Goal: Obtain resource: Download file/media

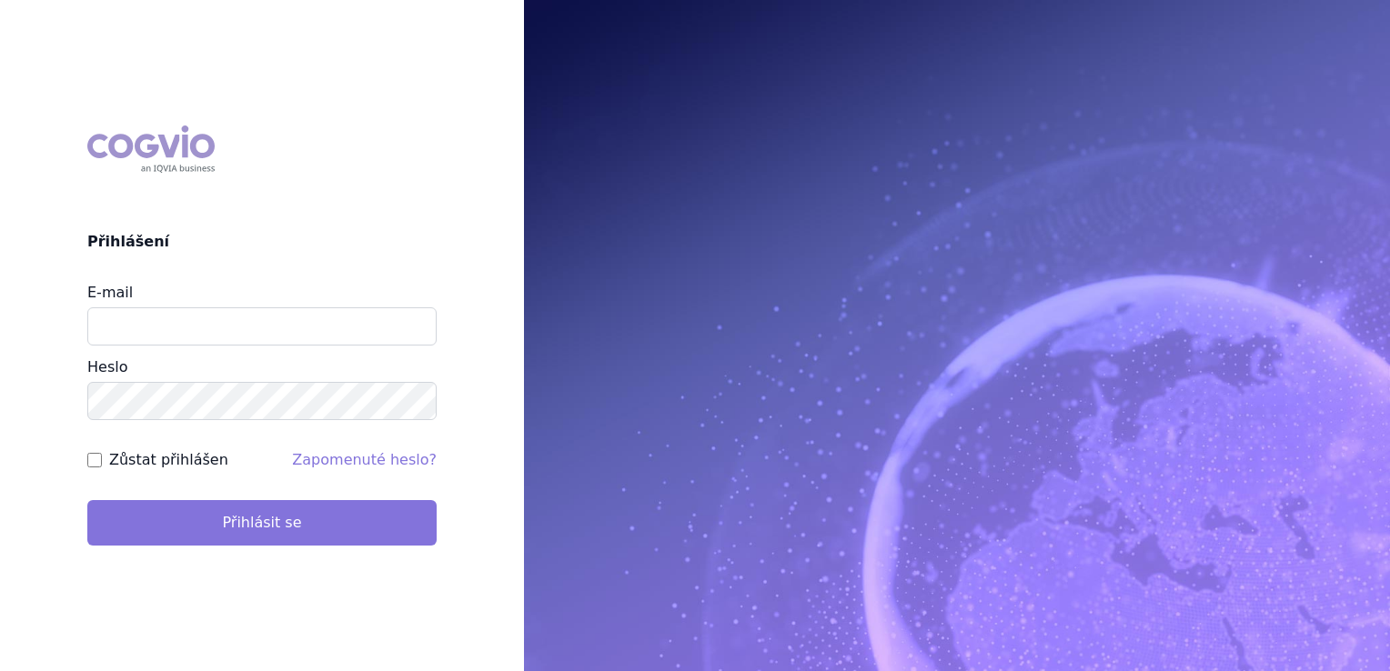
type input "jirihla@seznam.cz"
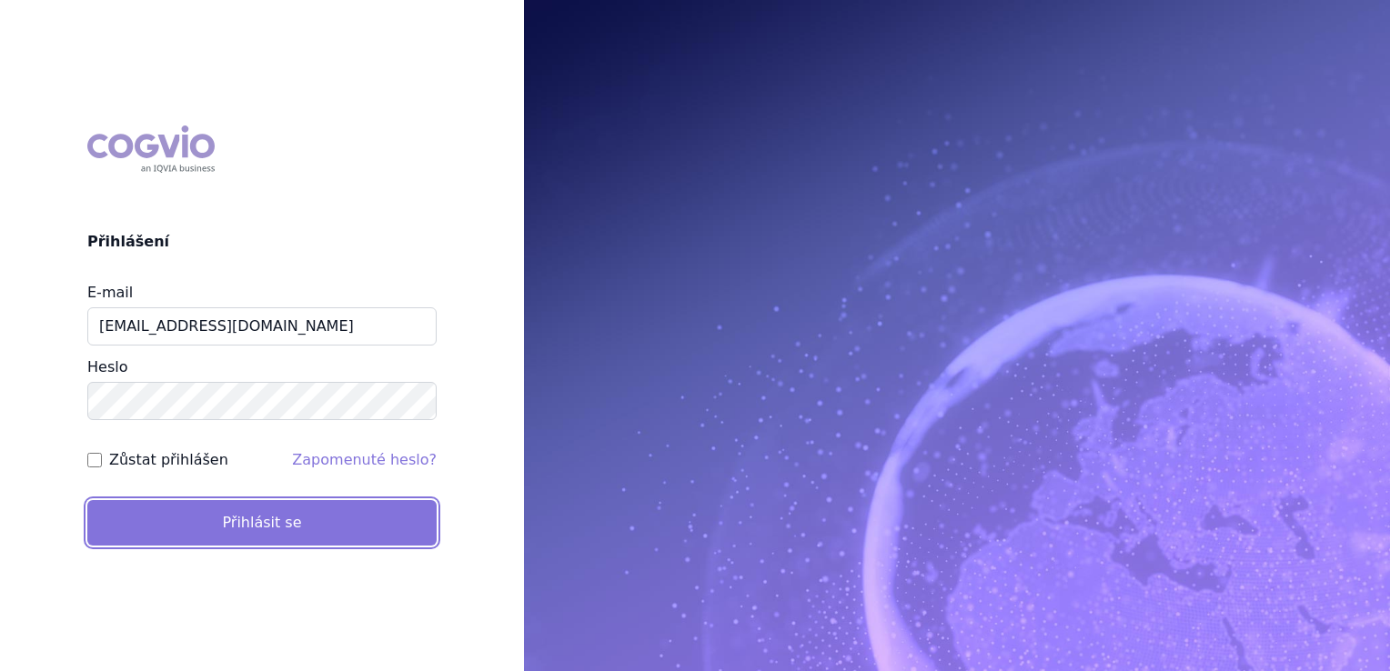
click at [263, 527] on button "Přihlásit se" at bounding box center [261, 522] width 349 height 45
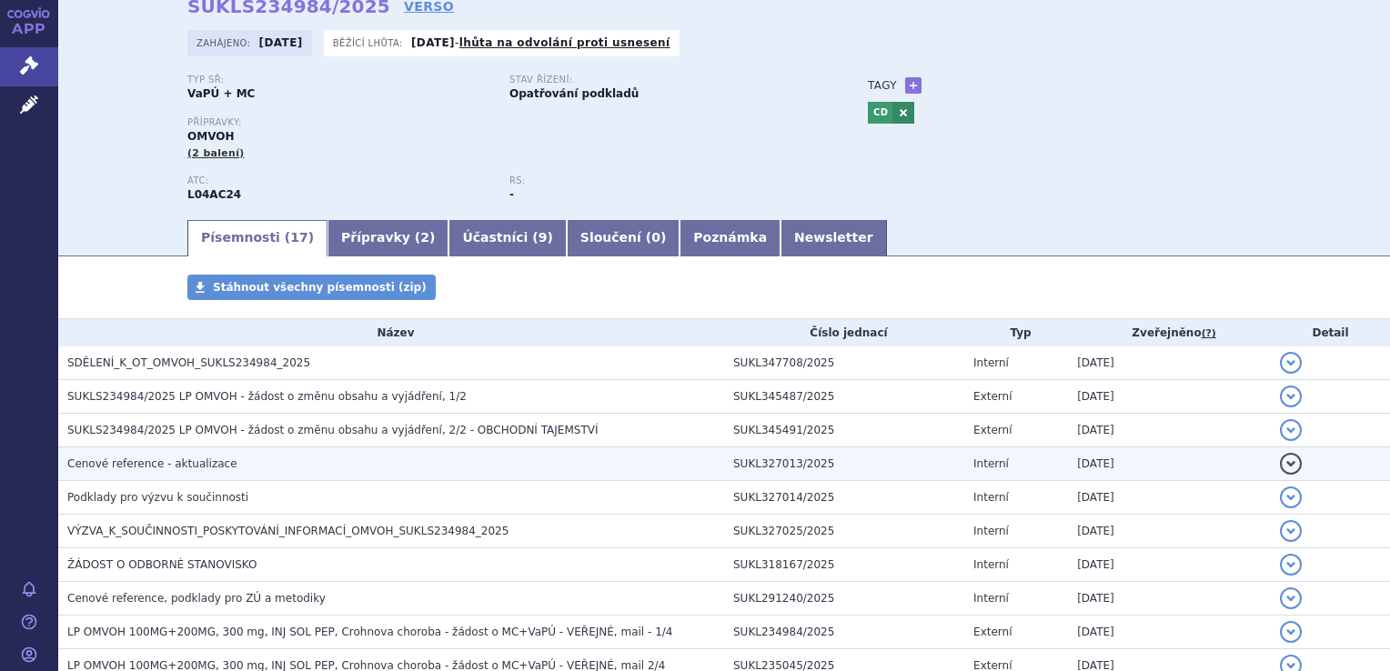
scroll to position [182, 0]
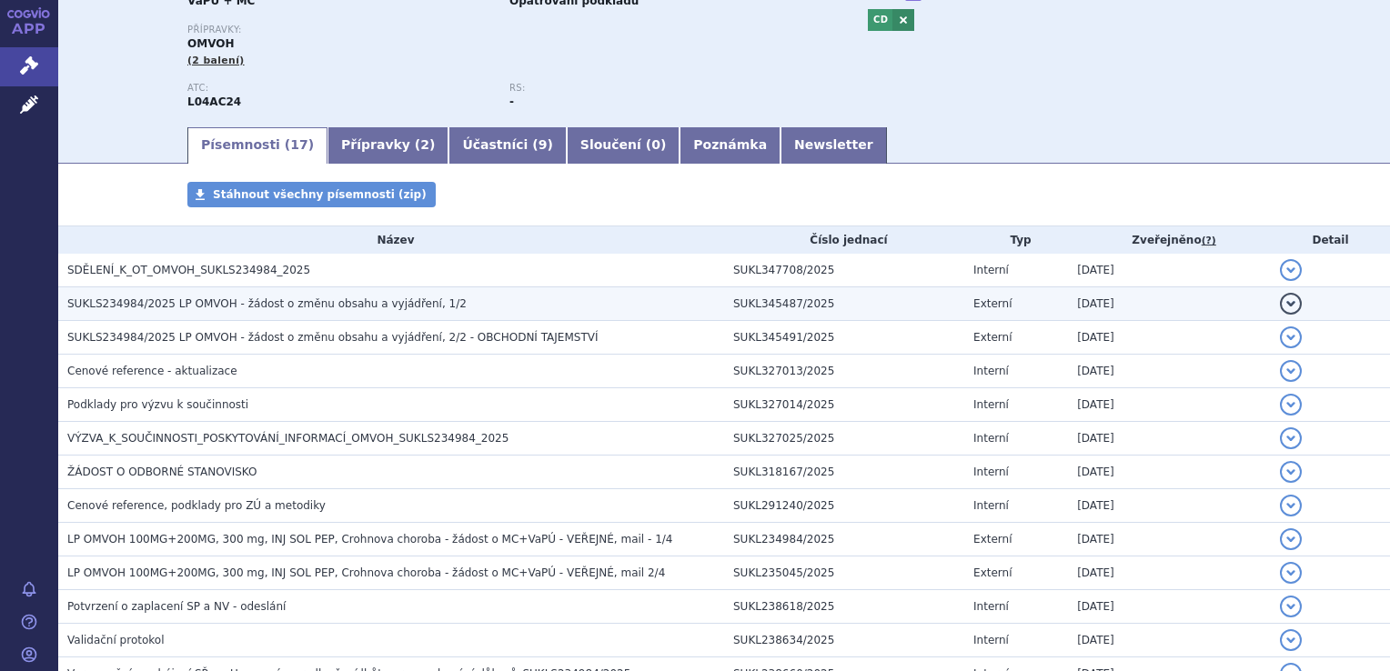
click at [361, 305] on span "SUKLS234984/2025 LP OMVOH - žádost o změnu obsahu a vyjádření, 1/2" at bounding box center [266, 303] width 399 height 13
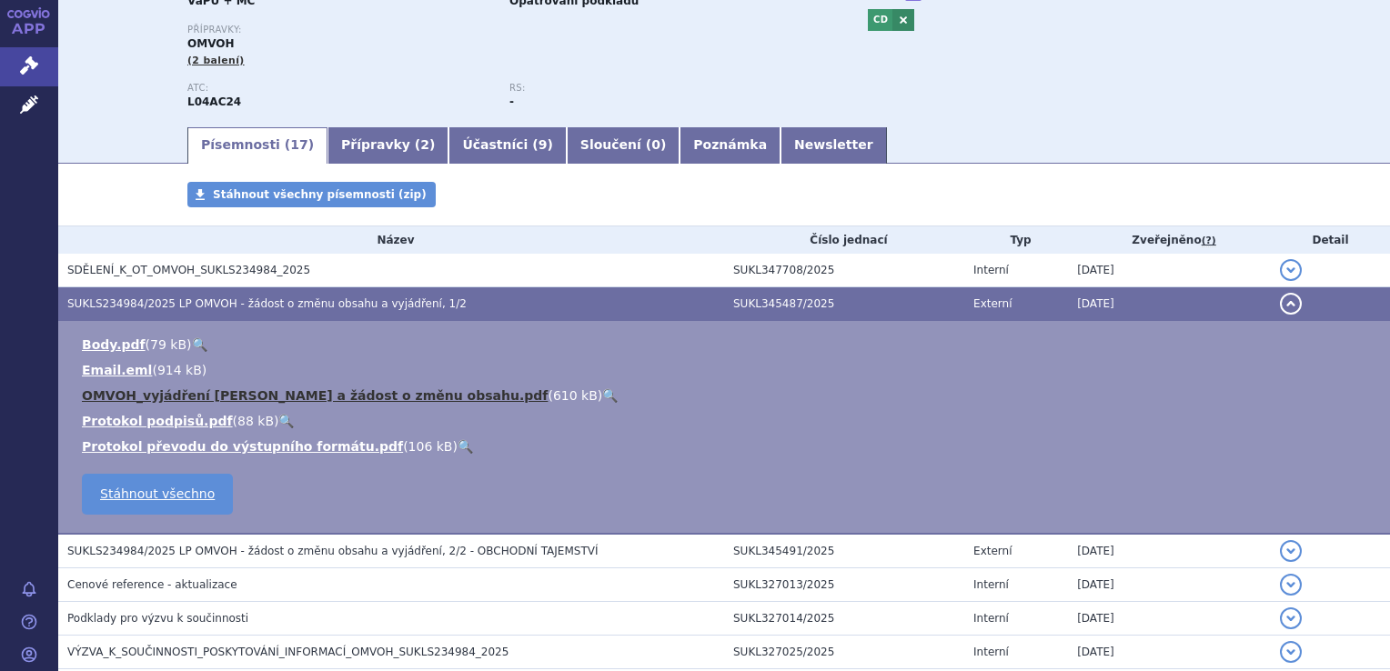
click at [328, 401] on link "OMVOH_vyjádření Lilly a žádost o změnu obsahu.pdf" at bounding box center [315, 395] width 466 height 15
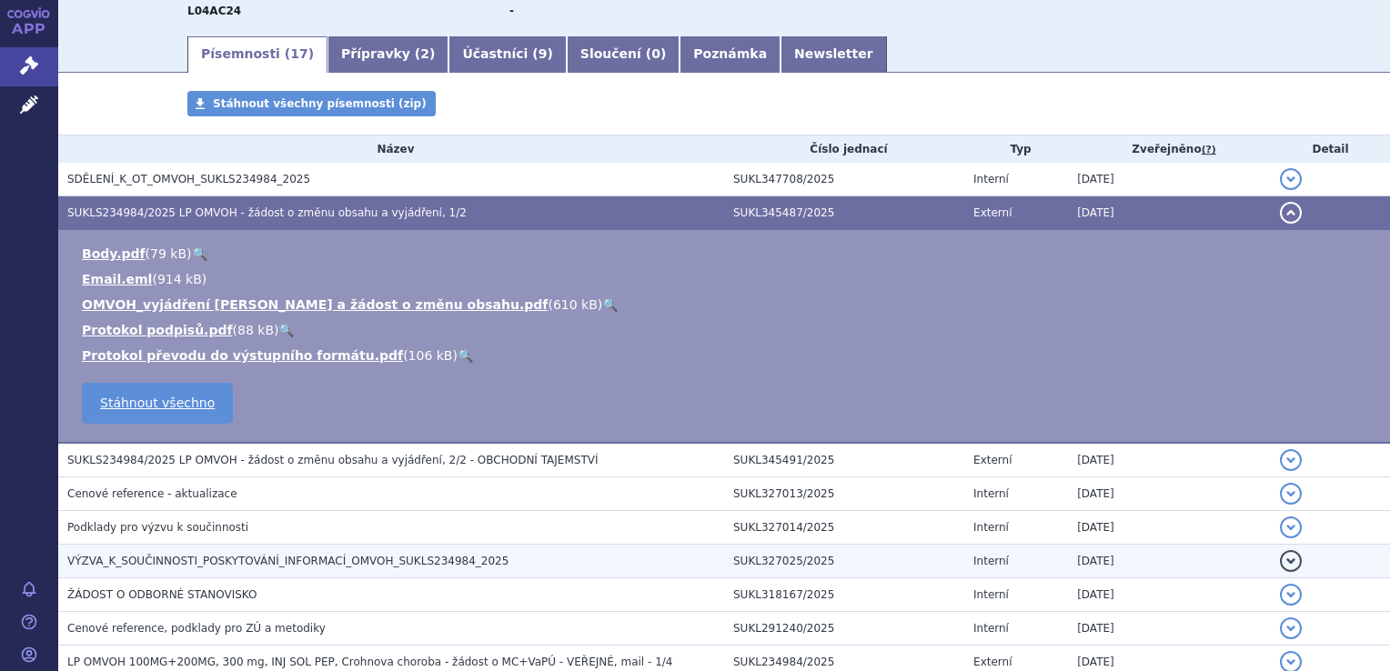
click at [416, 562] on span "VÝZVA_K_SOUČINNOSTI_POSKYTOVÁNÍ_INFORMACÍ_OMVOH_SUKLS234984_2025" at bounding box center [287, 561] width 441 height 13
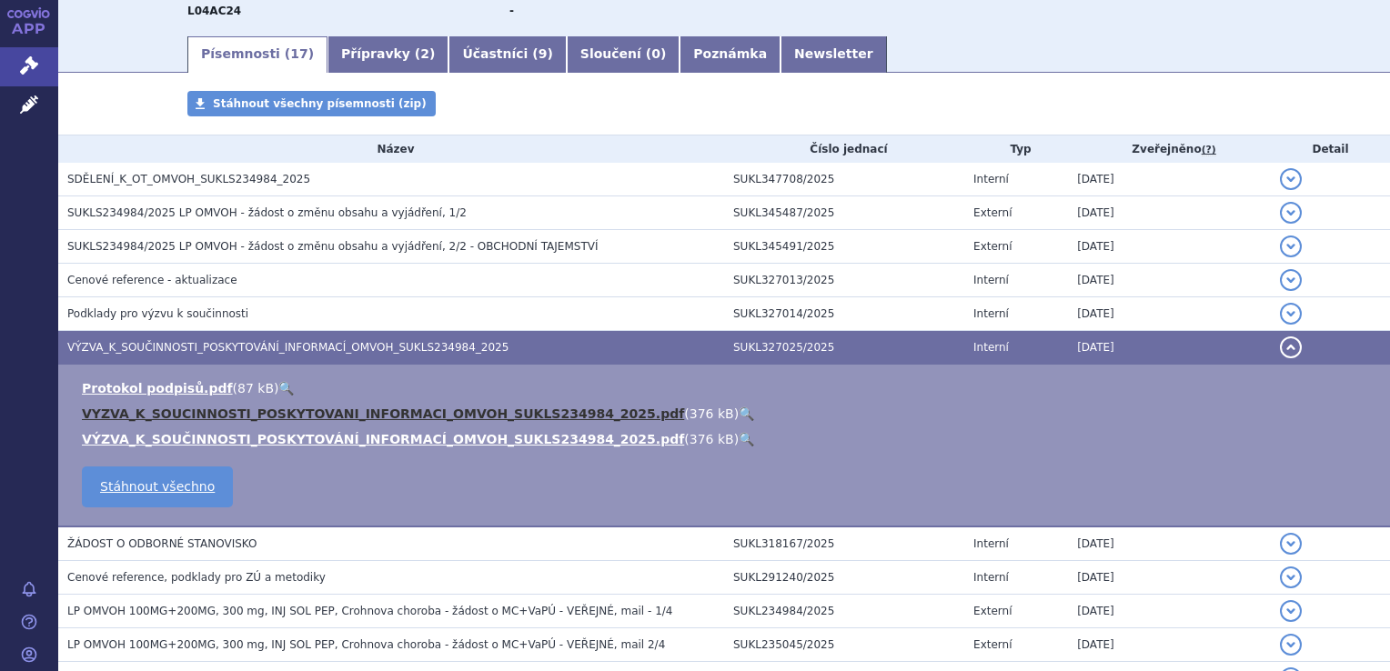
click at [435, 413] on link "VYZVA_K_SOUCINNOSTI_POSKYTOVANI_INFORMACI_OMVOH_SUKLS234984_2025.pdf" at bounding box center [383, 414] width 602 height 15
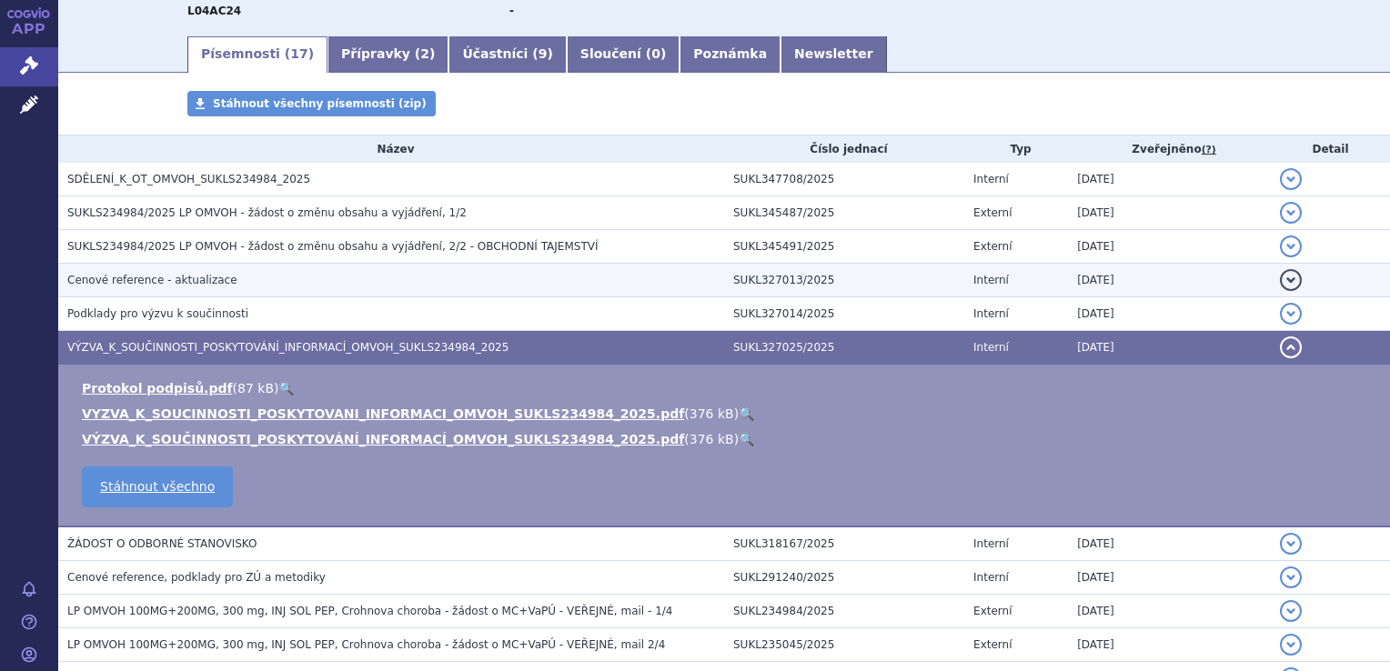
click at [196, 283] on span "Cenové reference - aktualizace" at bounding box center [152, 280] width 170 height 13
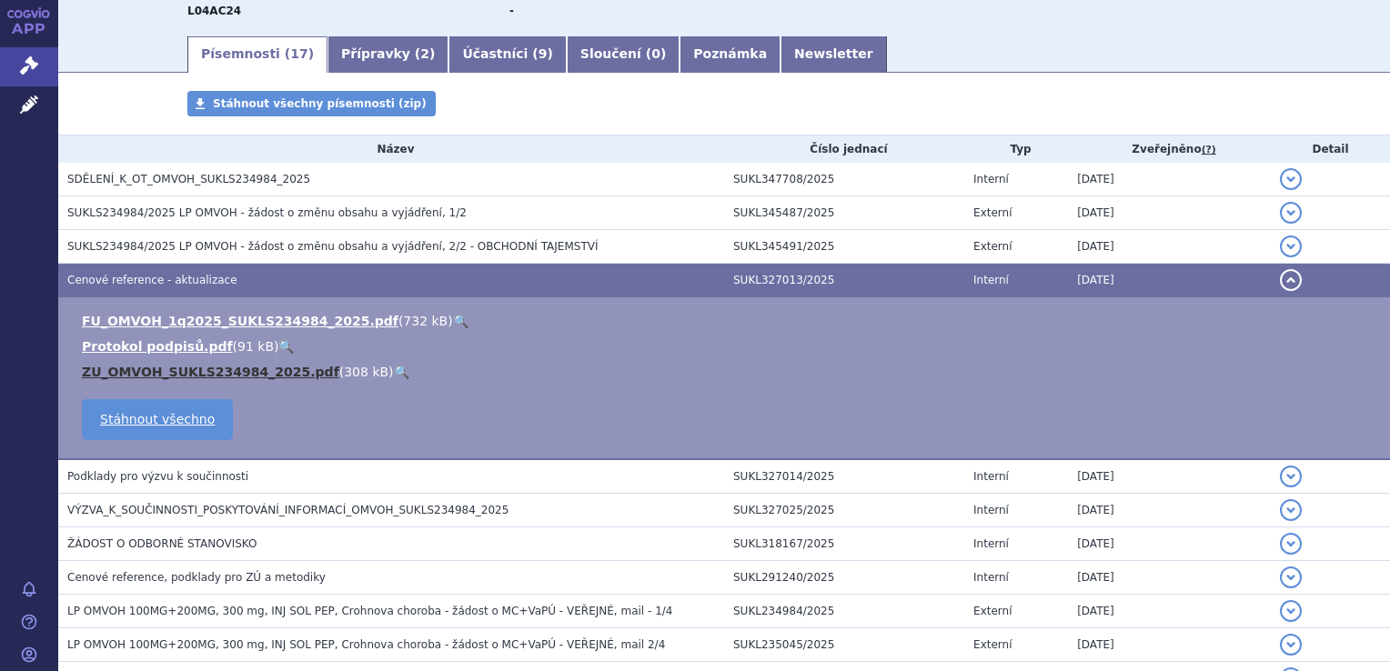
click at [201, 377] on link "ZU_OMVOH_SUKLS234984_2025.pdf" at bounding box center [210, 372] width 257 height 15
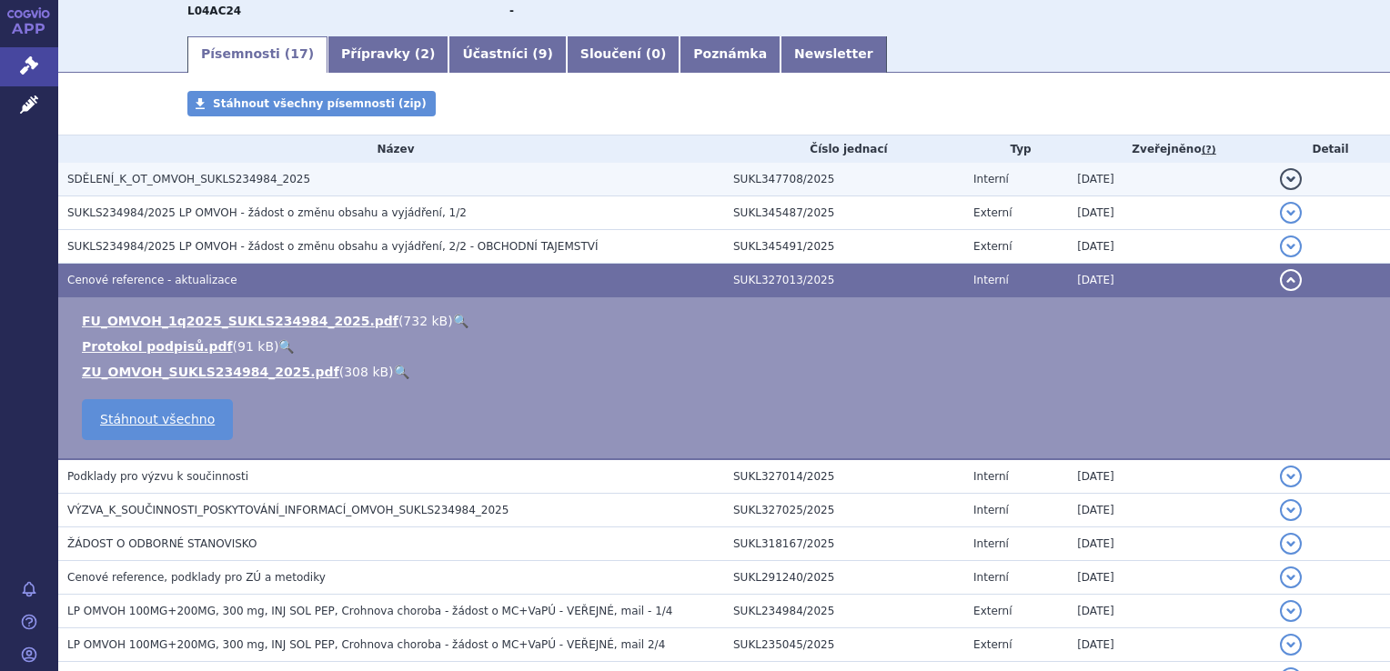
click at [228, 181] on span "SDĚLENÍ_K_OT_OMVOH_SUKLS234984_2025" at bounding box center [188, 179] width 243 height 13
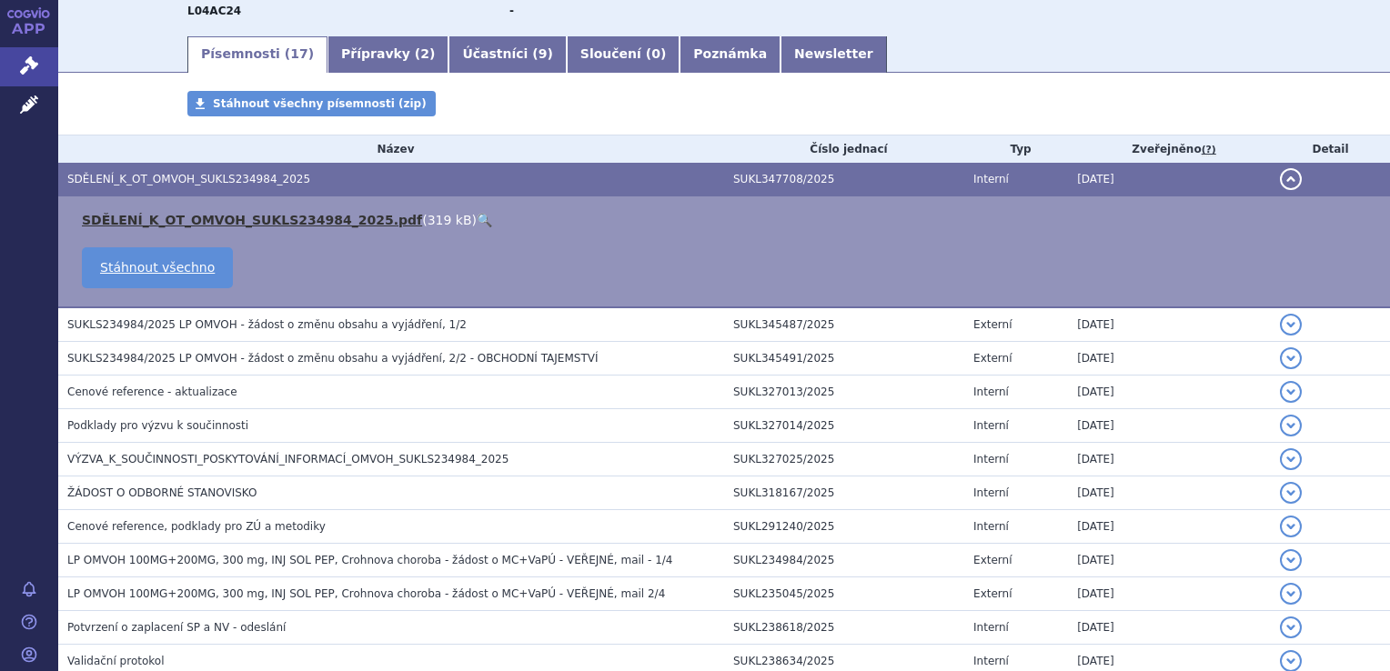
click at [240, 219] on link "SDĚLENÍ_K_OT_OMVOH_SUKLS234984_2025.pdf" at bounding box center [252, 220] width 340 height 15
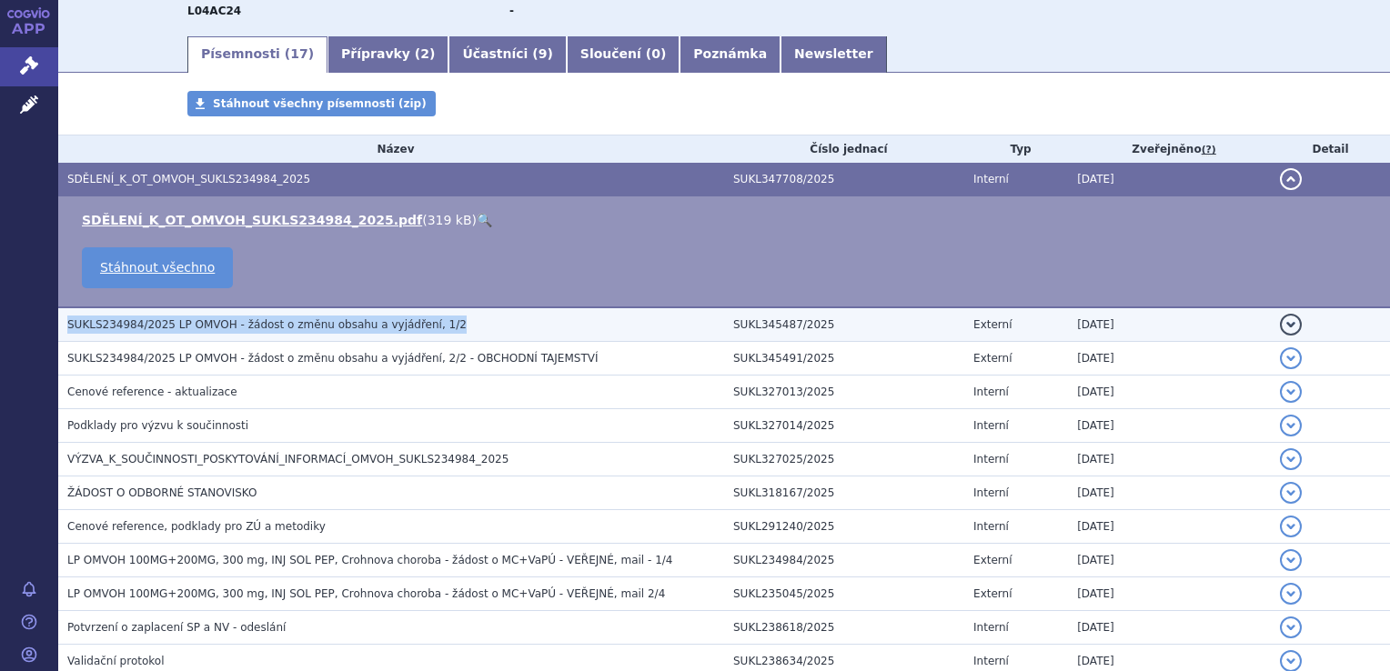
drag, startPoint x: 427, startPoint y: 329, endPoint x: 65, endPoint y: 340, distance: 362.2
click at [65, 340] on td "SUKLS234984/2025 LP OMVOH - žádost o změnu obsahu a vyjádření, 1/2" at bounding box center [391, 324] width 666 height 35
copy span "SUKLS234984/2025 LP OMVOH - žádost o změnu obsahu a vyjádření, 1/2"
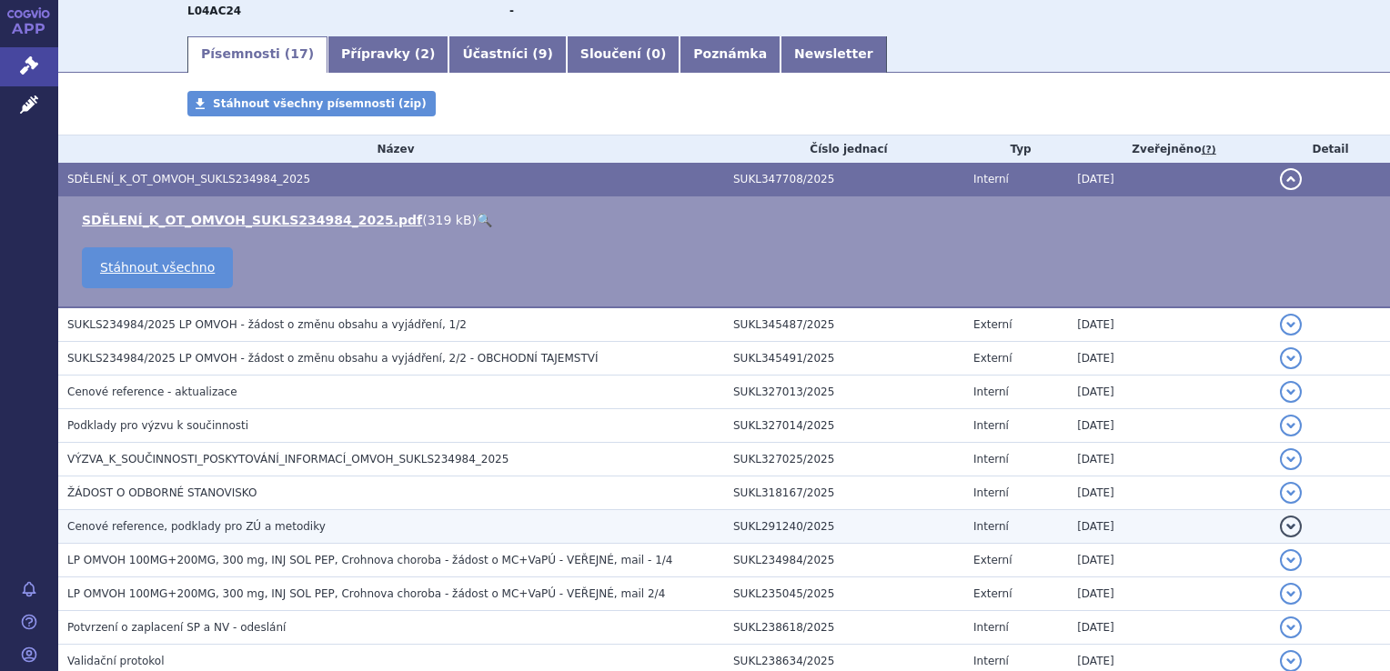
click at [247, 527] on span "Cenové reference, podklady pro ZÚ a metodiky" at bounding box center [196, 526] width 258 height 13
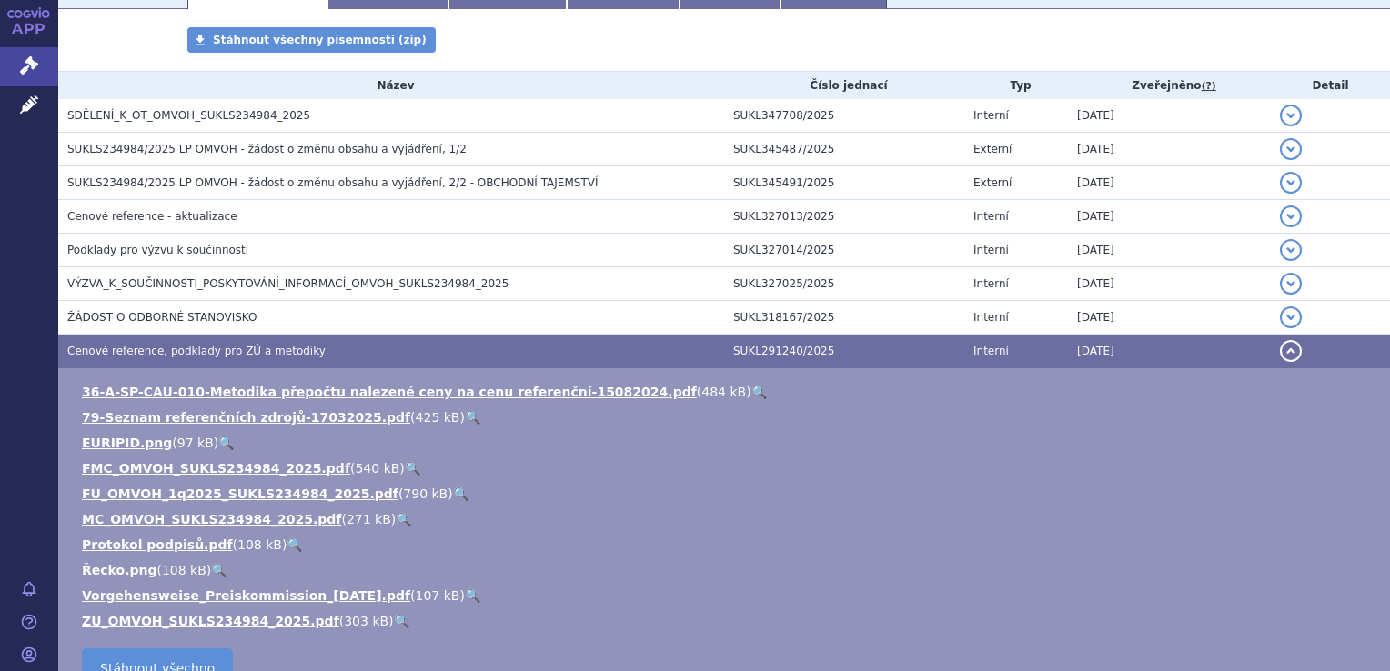
scroll to position [364, 0]
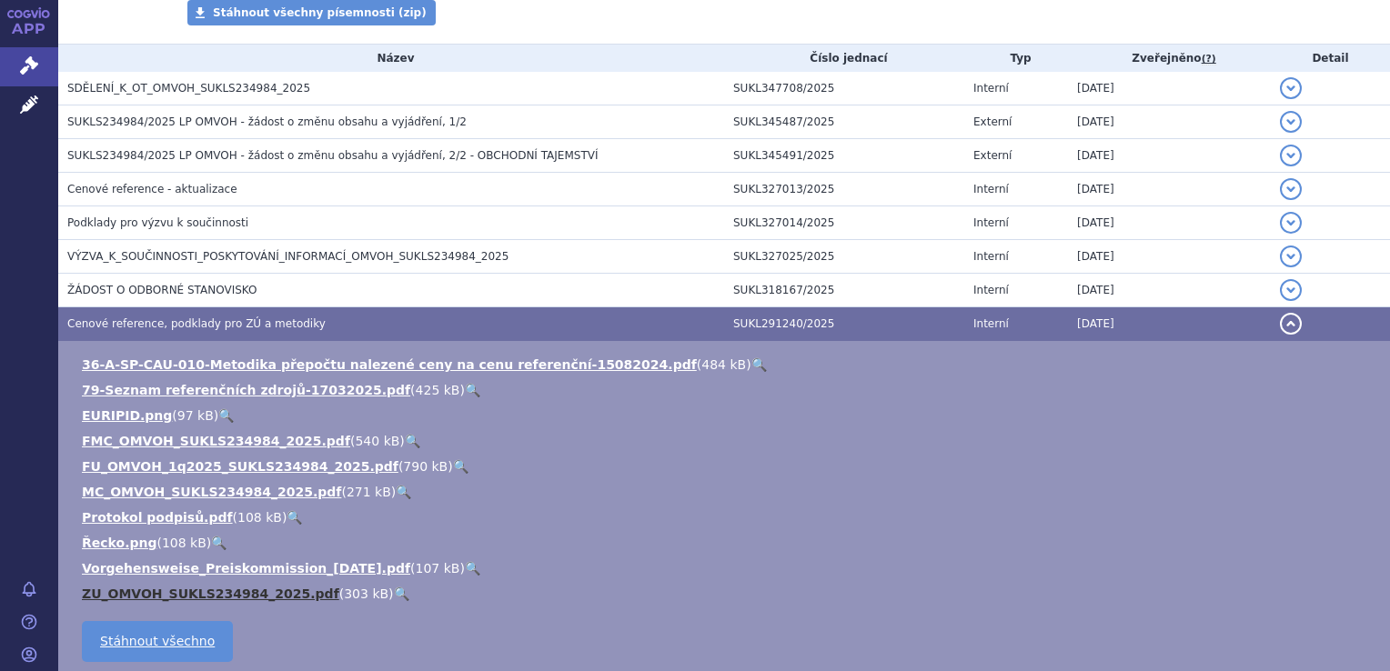
click at [249, 594] on link "ZU_OMVOH_SUKLS234984_2025.pdf" at bounding box center [210, 594] width 257 height 15
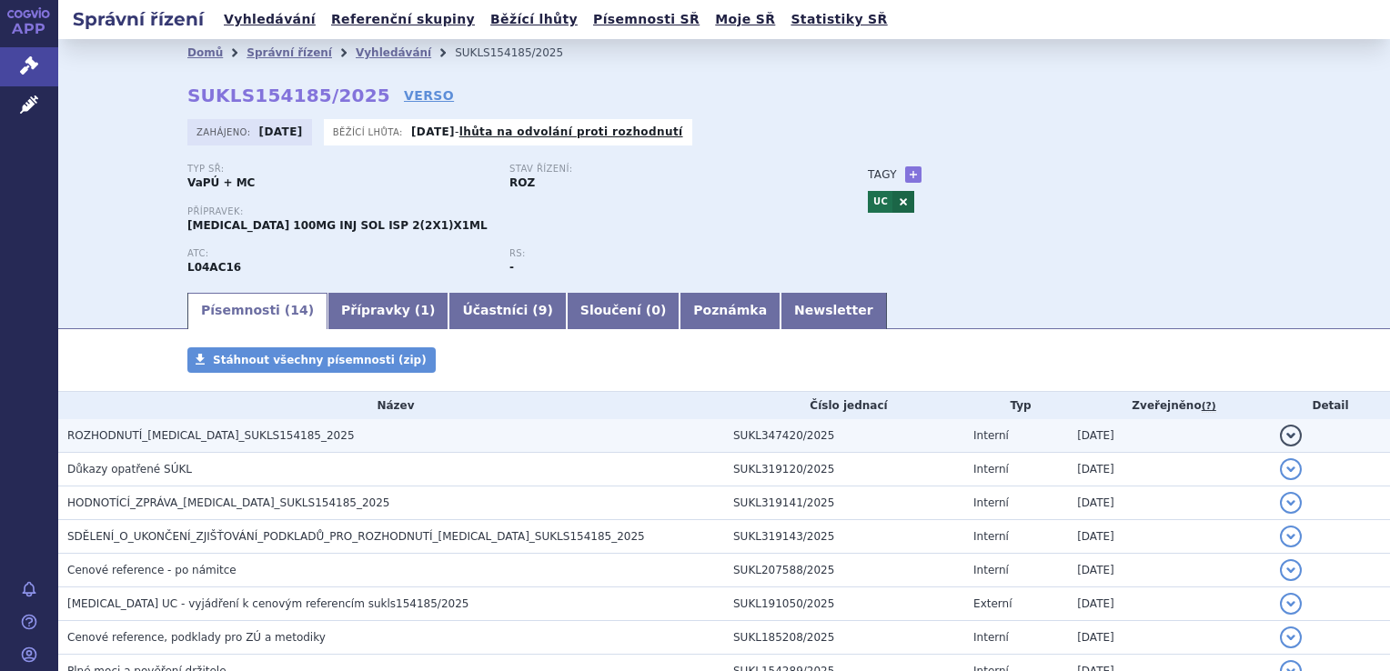
drag, startPoint x: 0, startPoint y: 0, endPoint x: 149, endPoint y: 433, distance: 457.9
click at [149, 433] on span "ROZHODNUTÍ_TREMFYA_SUKLS154185_2025" at bounding box center [210, 435] width 287 height 13
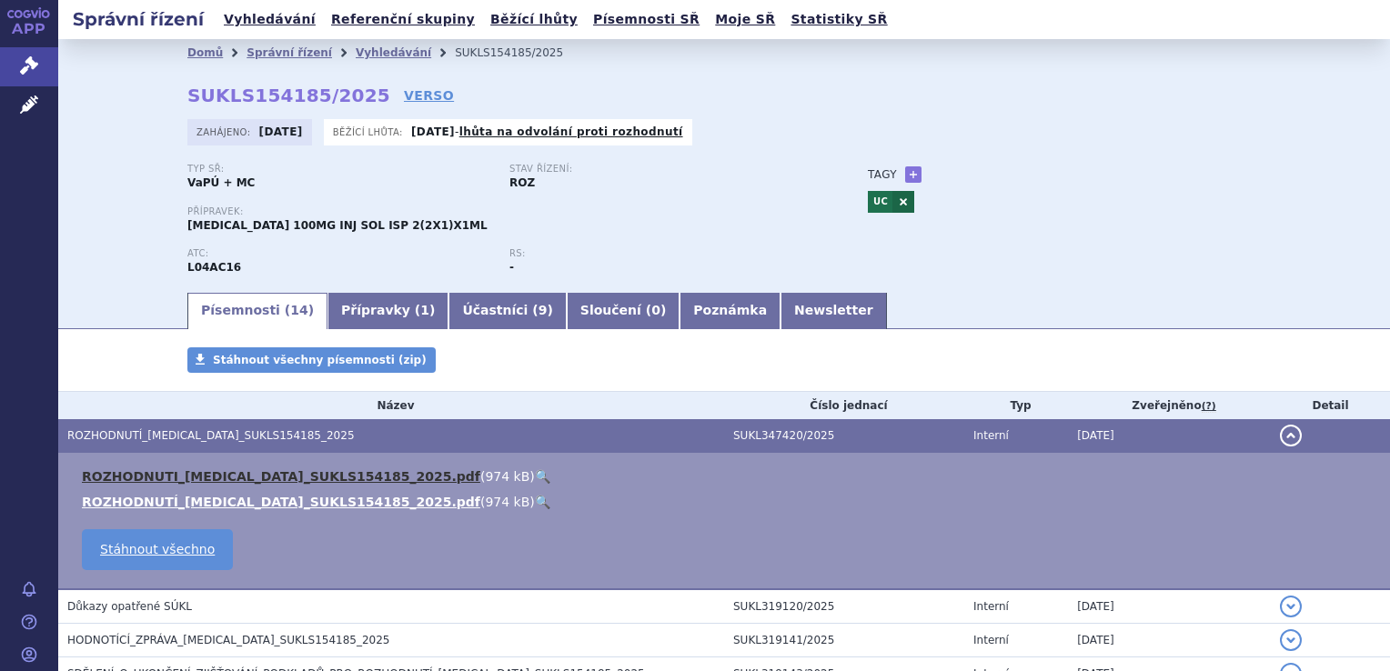
click at [207, 477] on link "ROZHODNUTI_TREMFYA_SUKLS154185_2025.pdf" at bounding box center [281, 476] width 398 height 15
click at [254, 639] on span "HODNOTÍCÍ_ZPRÁVA_TREMFYA_SUKLS154185_2025" at bounding box center [228, 640] width 323 height 13
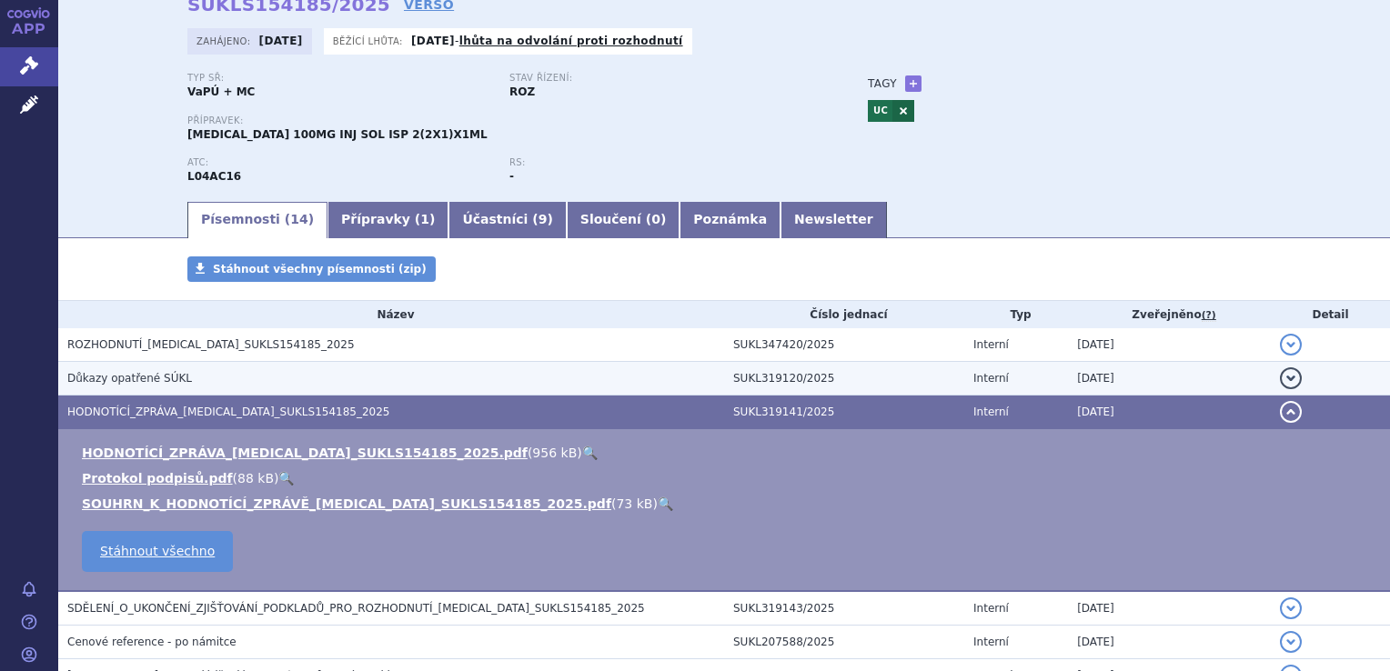
scroll to position [91, 0]
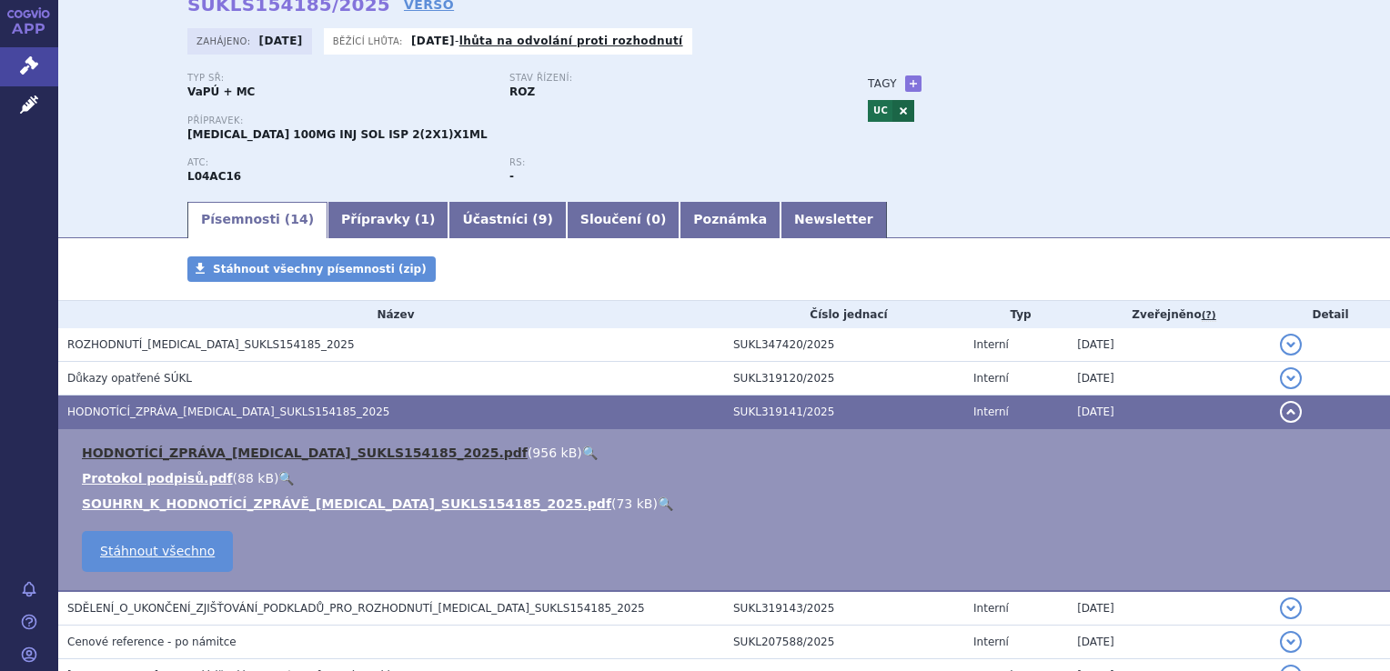
click at [369, 453] on link "HODNOTÍCÍ_ZPRÁVA_TREMFYA_SUKLS154185_2025.pdf" at bounding box center [305, 453] width 446 height 15
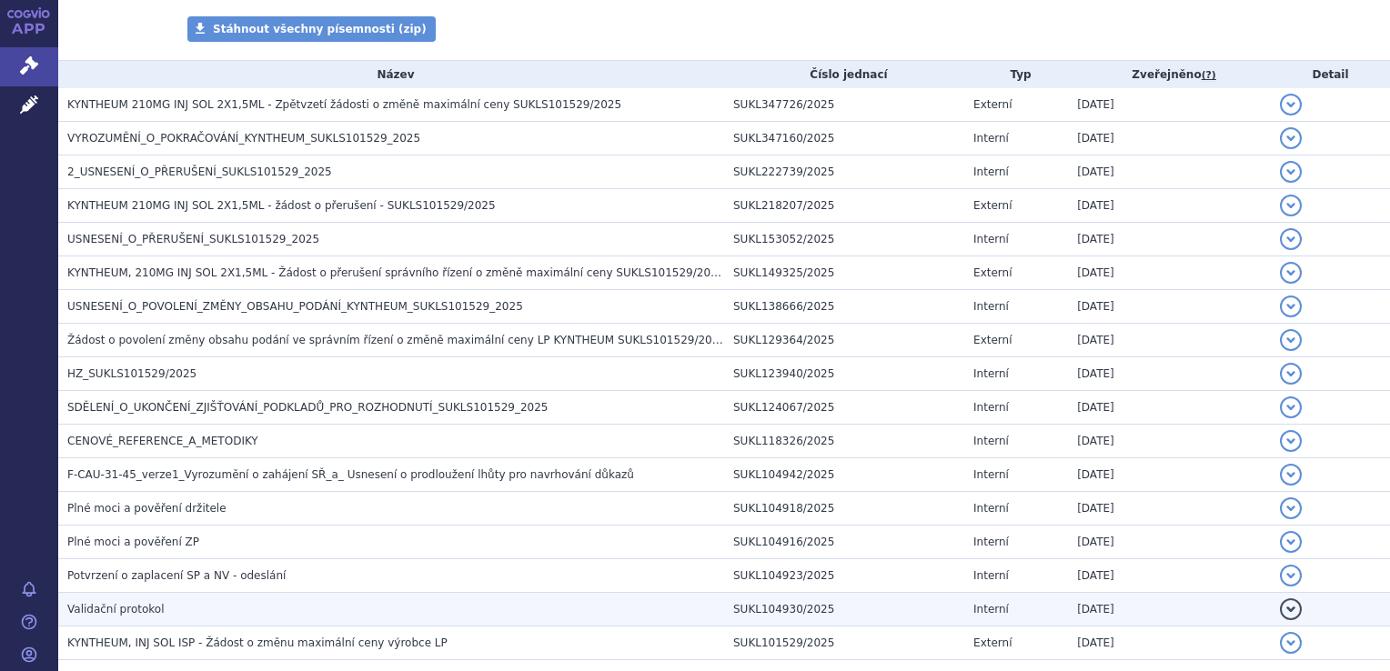
scroll to position [364, 0]
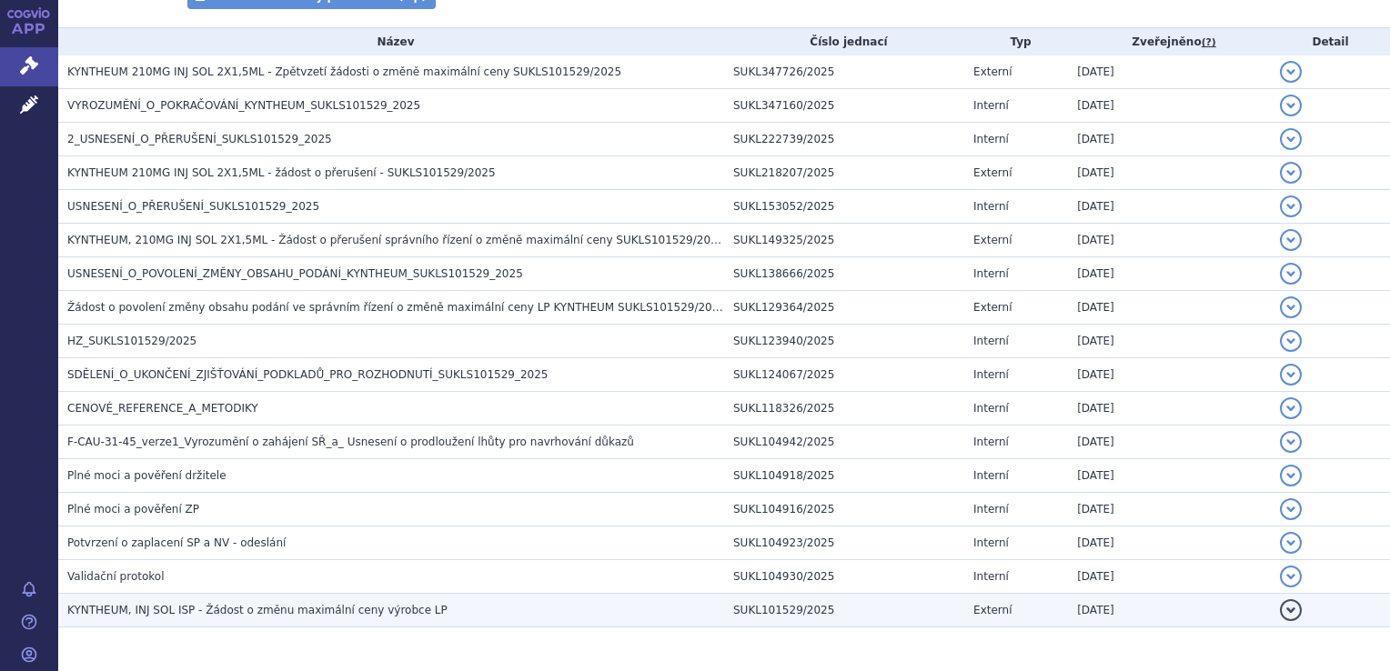
click at [295, 606] on span "KYNTHEUM, INJ SOL ISP - Žádost o změnu maximální ceny výrobce LP" at bounding box center [257, 610] width 380 height 13
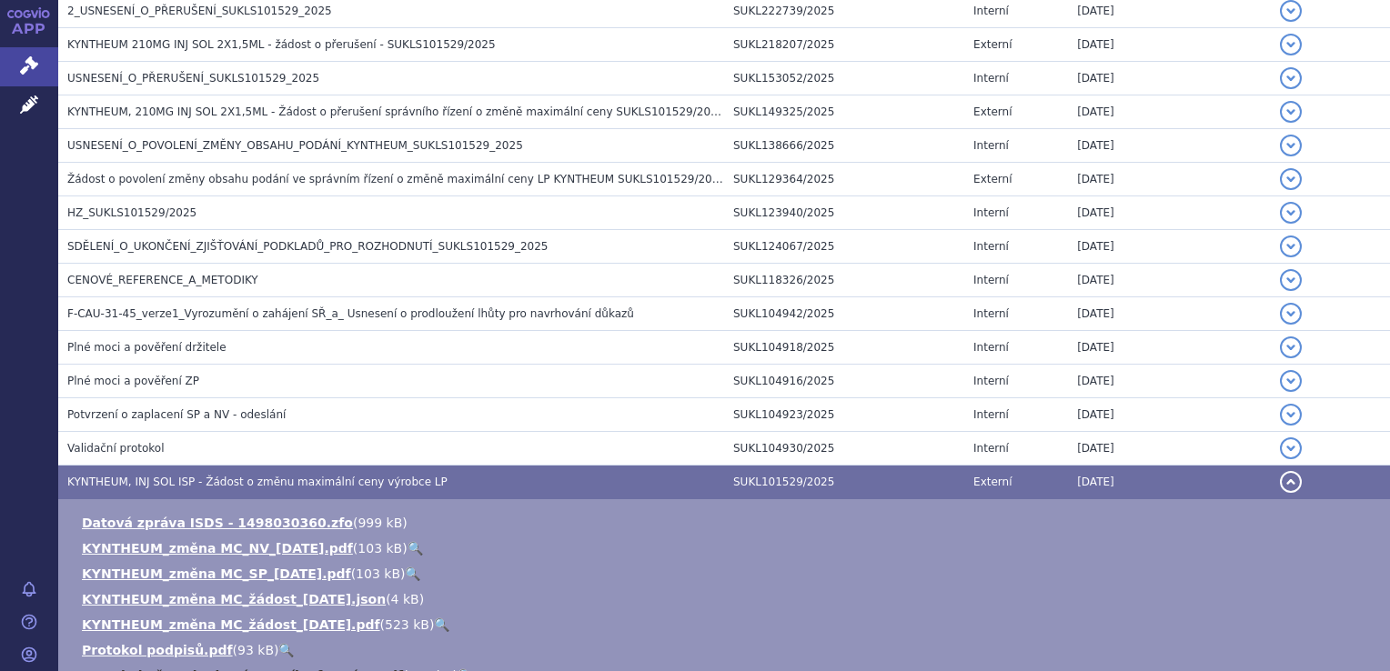
scroll to position [546, 0]
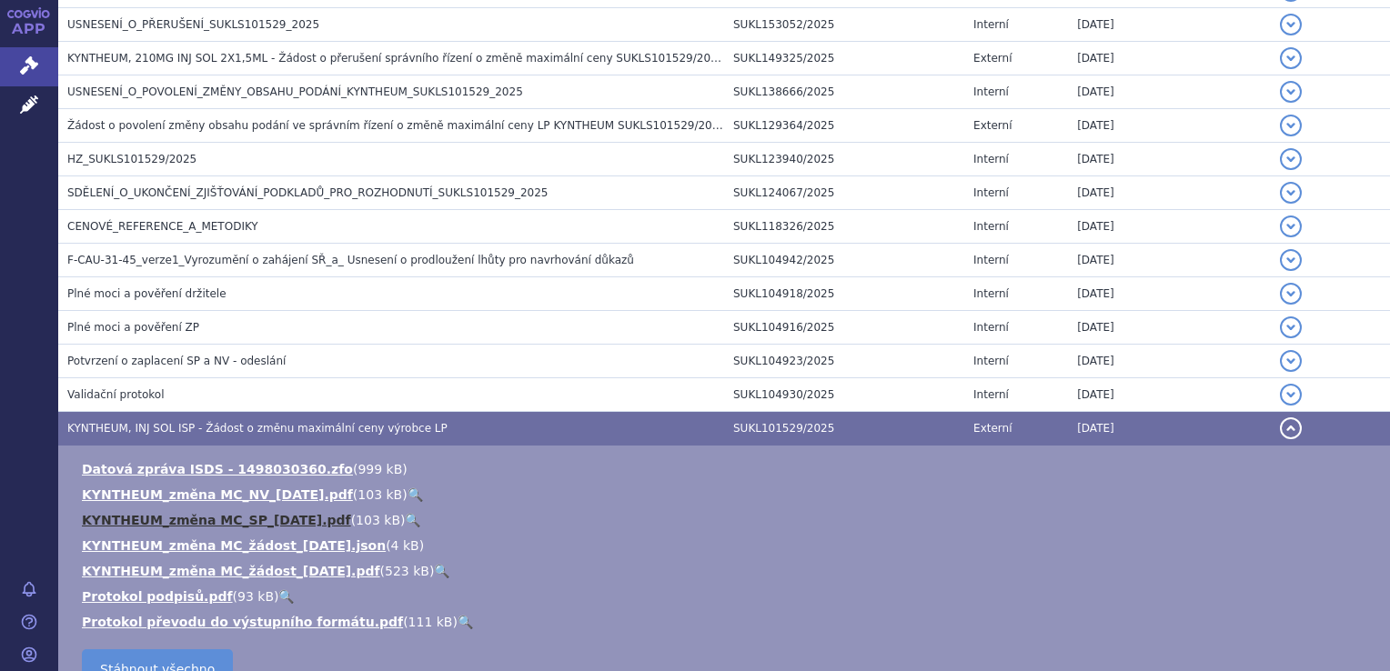
click at [263, 514] on link "KYNTHEUM_změna MC_SP_2025-03-21.pdf" at bounding box center [216, 520] width 269 height 15
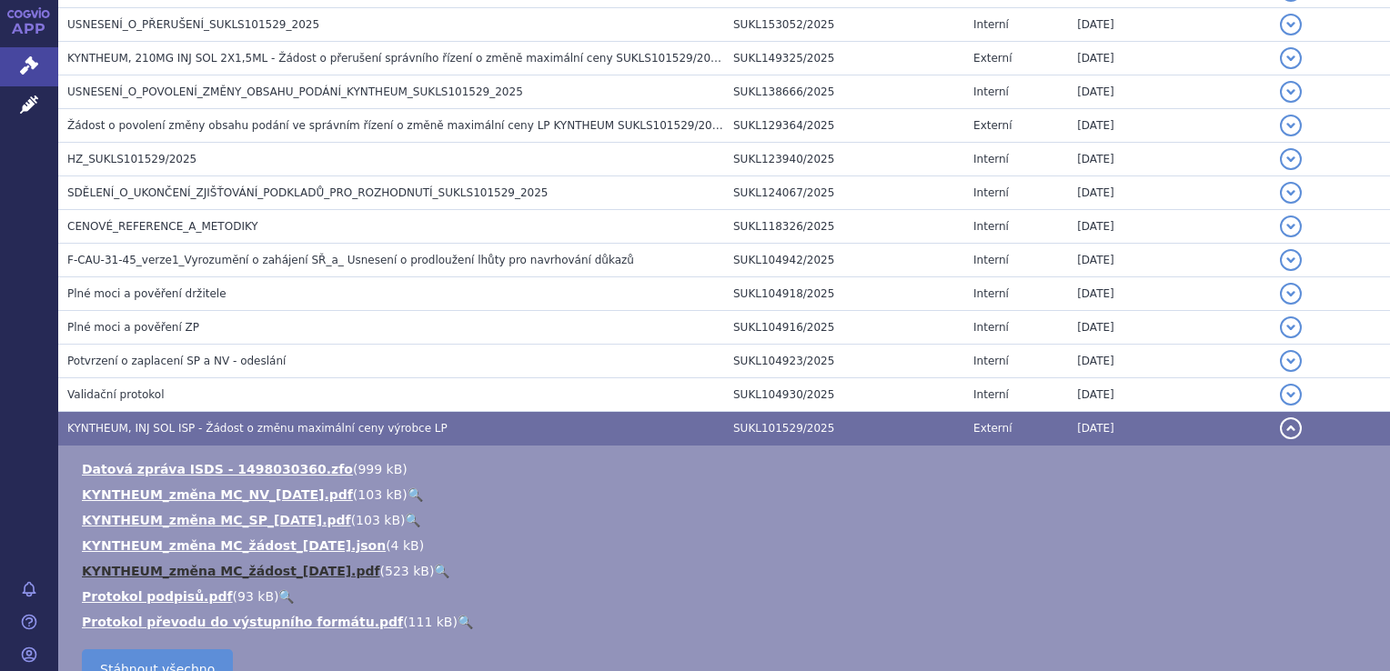
click at [295, 569] on link "KYNTHEUM_změna MC_žádost_2025-03-21.pdf" at bounding box center [231, 571] width 298 height 15
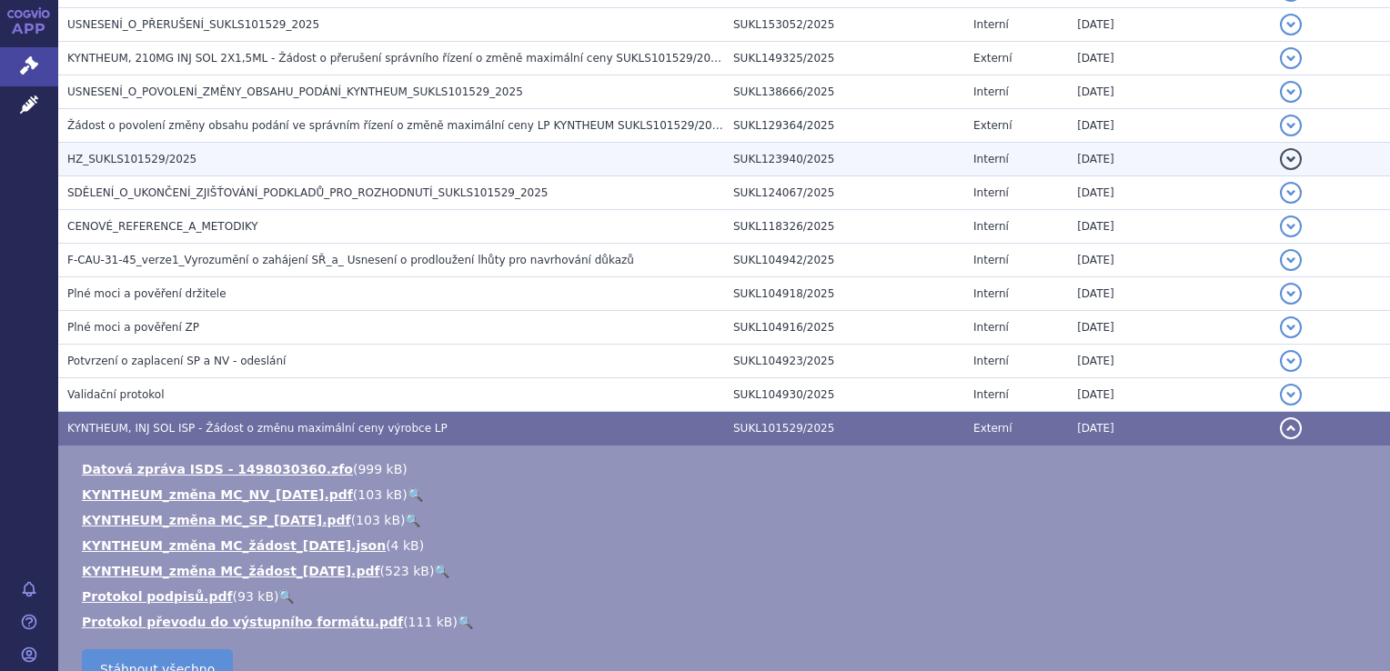
click at [140, 161] on span "HZ_SUKLS101529/2025" at bounding box center [131, 159] width 129 height 13
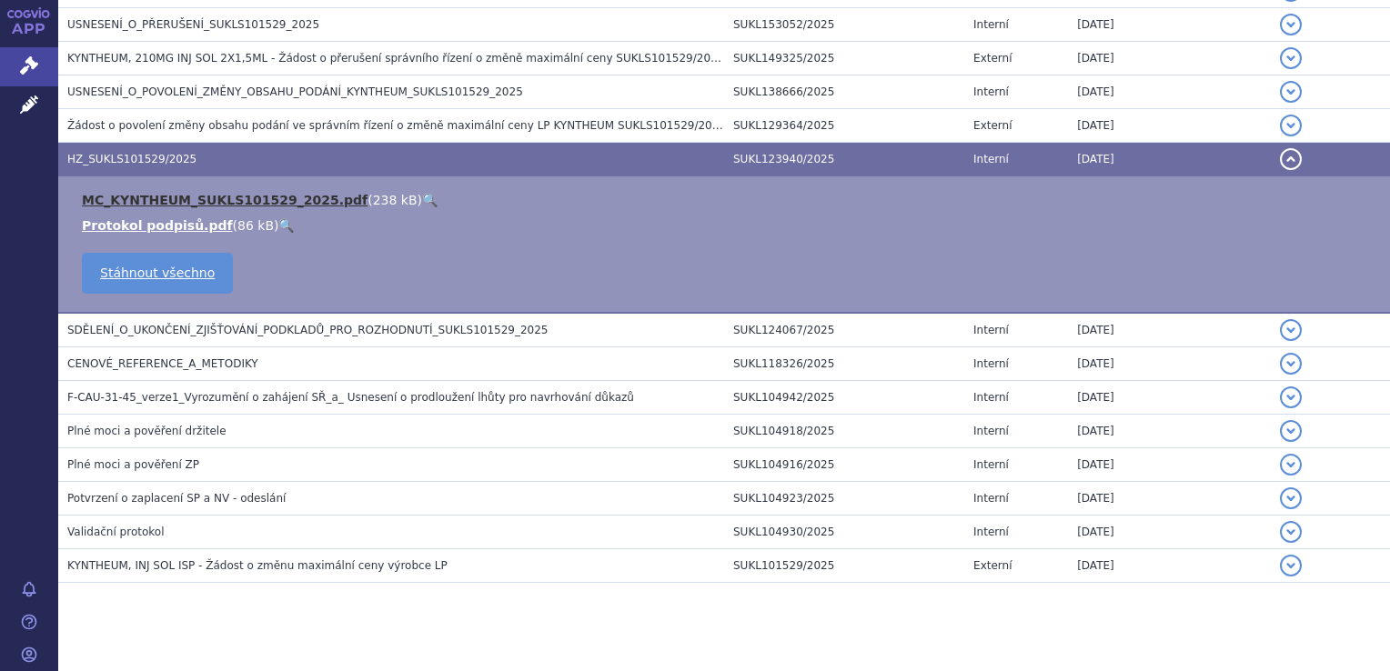
click at [168, 198] on link "MC_KYNTHEUM_SUKLS101529_2025.pdf" at bounding box center [225, 200] width 286 height 15
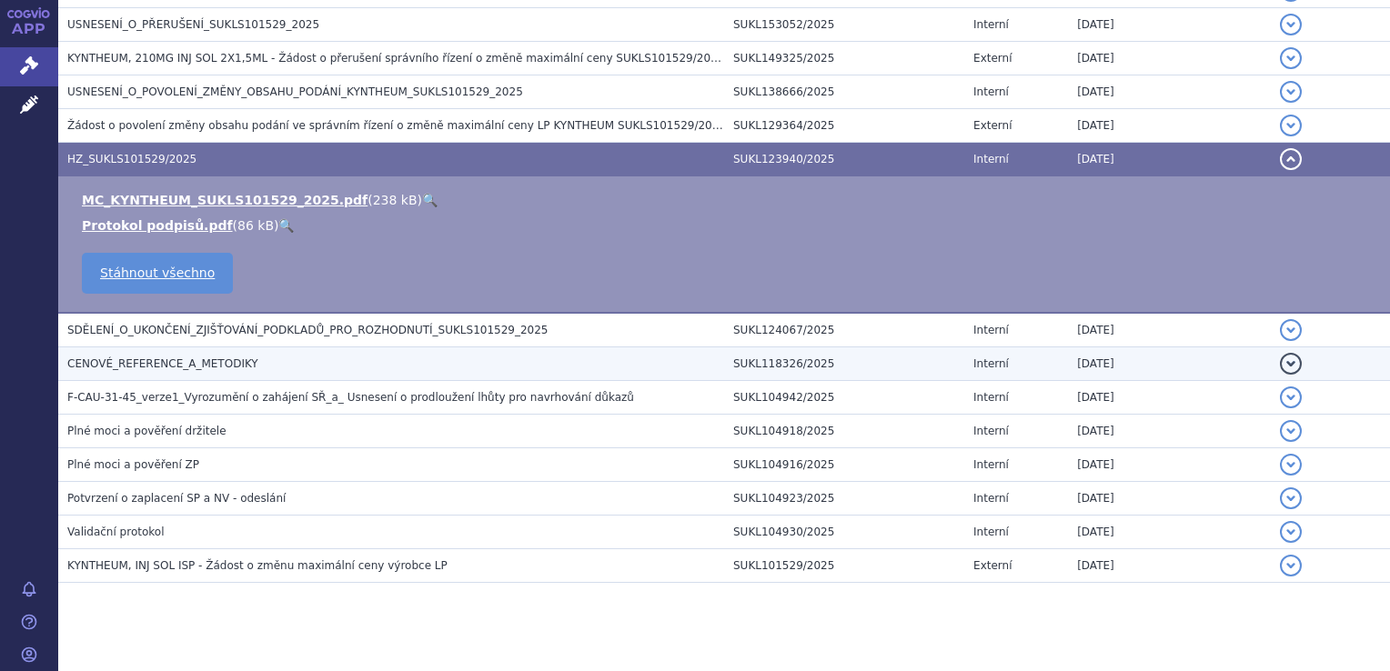
click at [175, 358] on span "CENOVÉ_REFERENCE_A_METODIKY" at bounding box center [162, 363] width 191 height 13
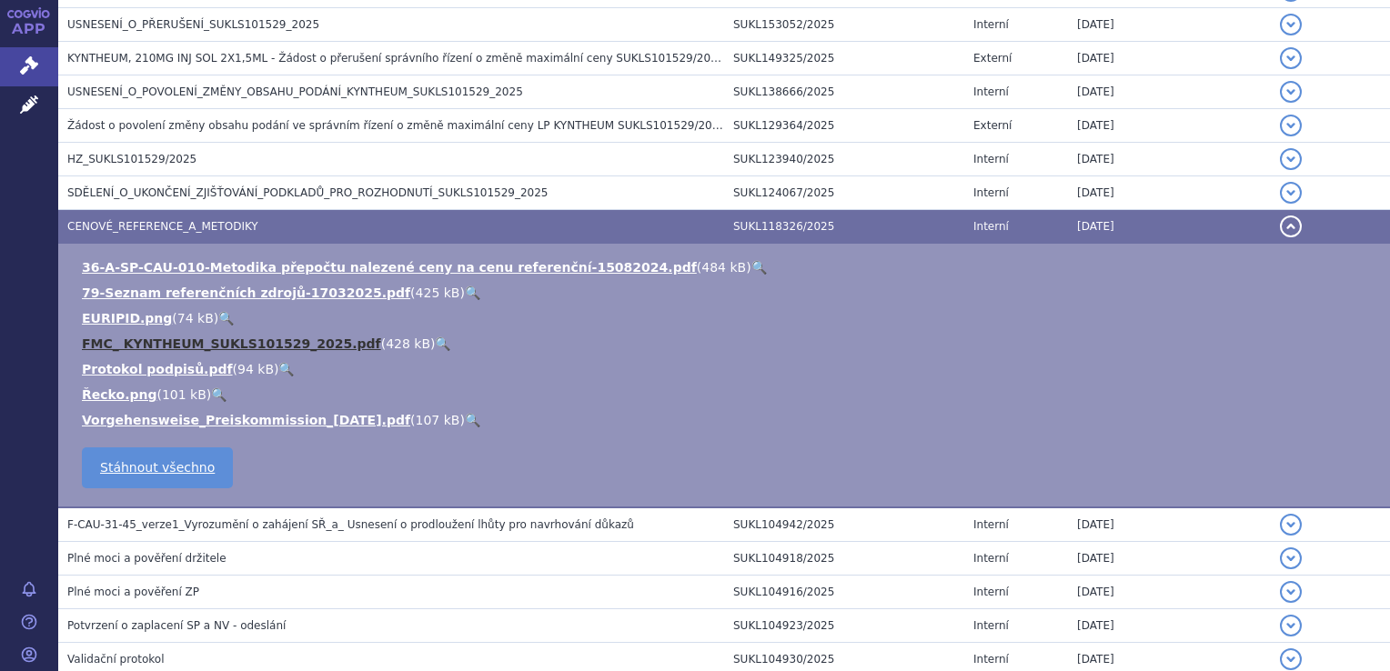
click at [176, 343] on link "FMC_ KYNTHEUM_SUKLS101529_2025.pdf" at bounding box center [231, 344] width 299 height 15
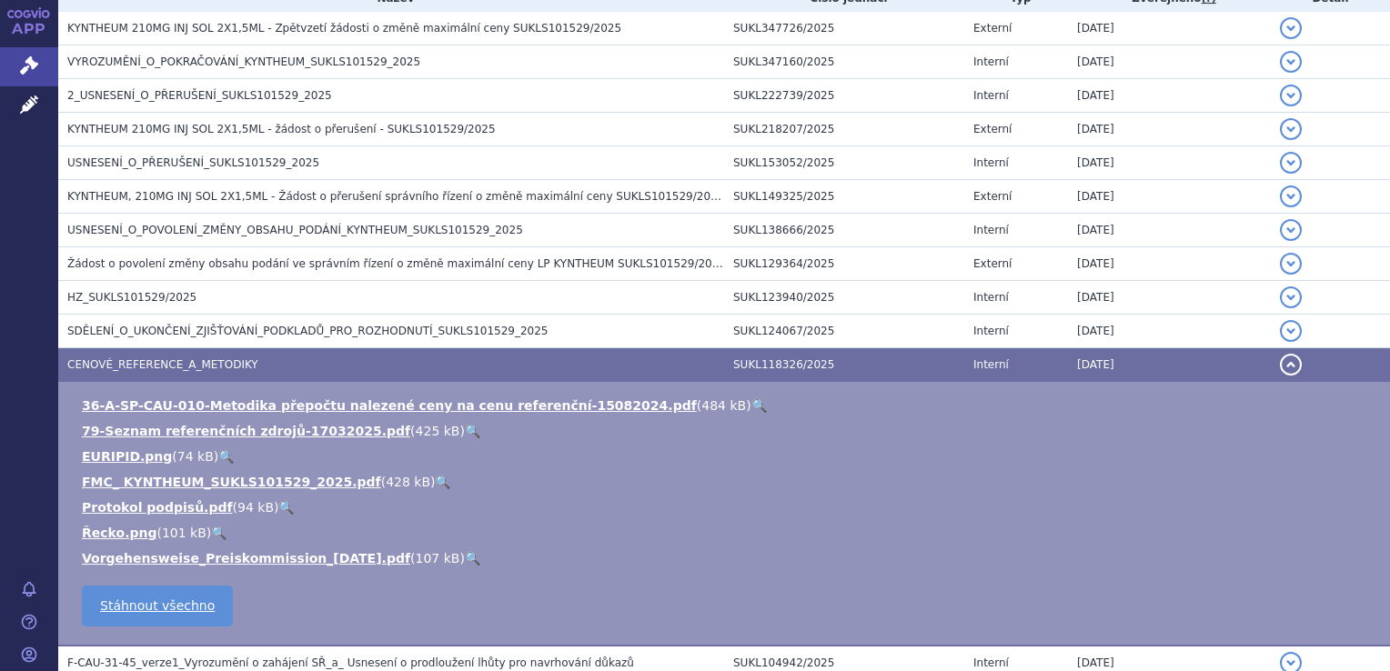
scroll to position [364, 0]
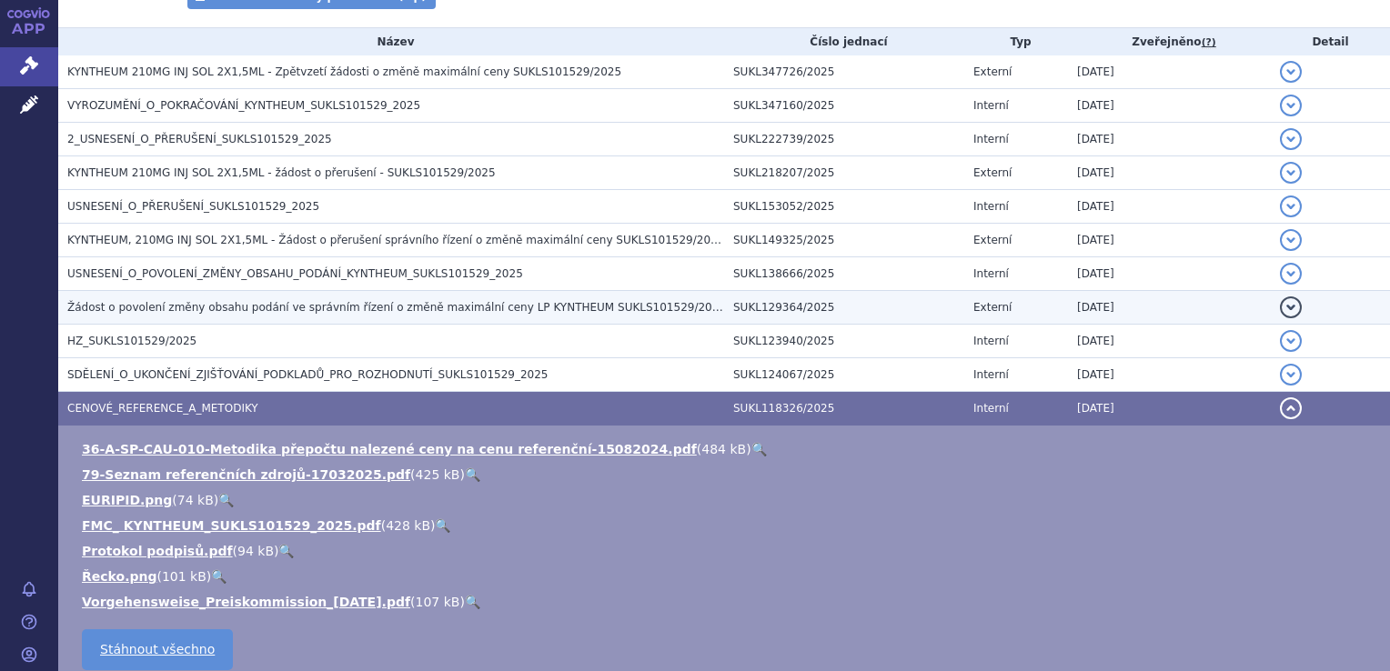
click at [207, 306] on span "Žádost o povolení změny obsahu podání ve správním řízení o změně maximální ceny…" at bounding box center [396, 307] width 659 height 13
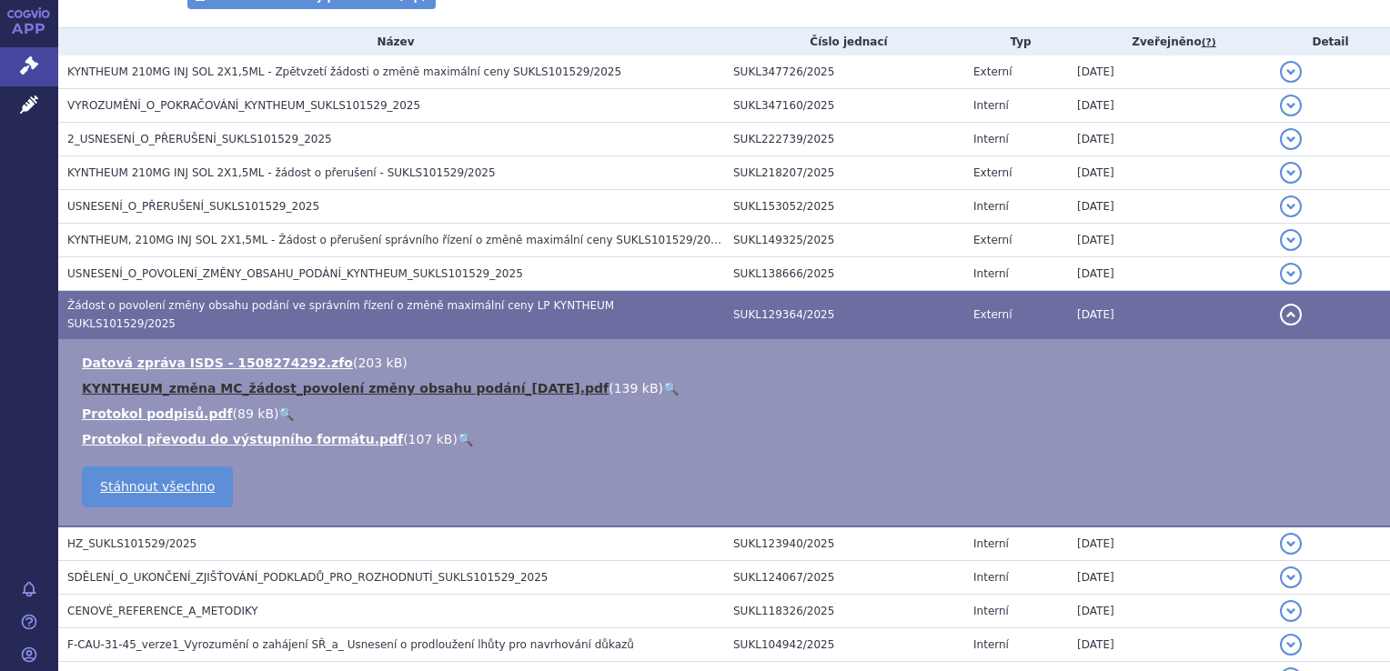
click at [239, 381] on link "KYNTHEUM_změna MC_žádost_povolení změny obsahu podání_2025-04-10.pdf" at bounding box center [345, 388] width 527 height 15
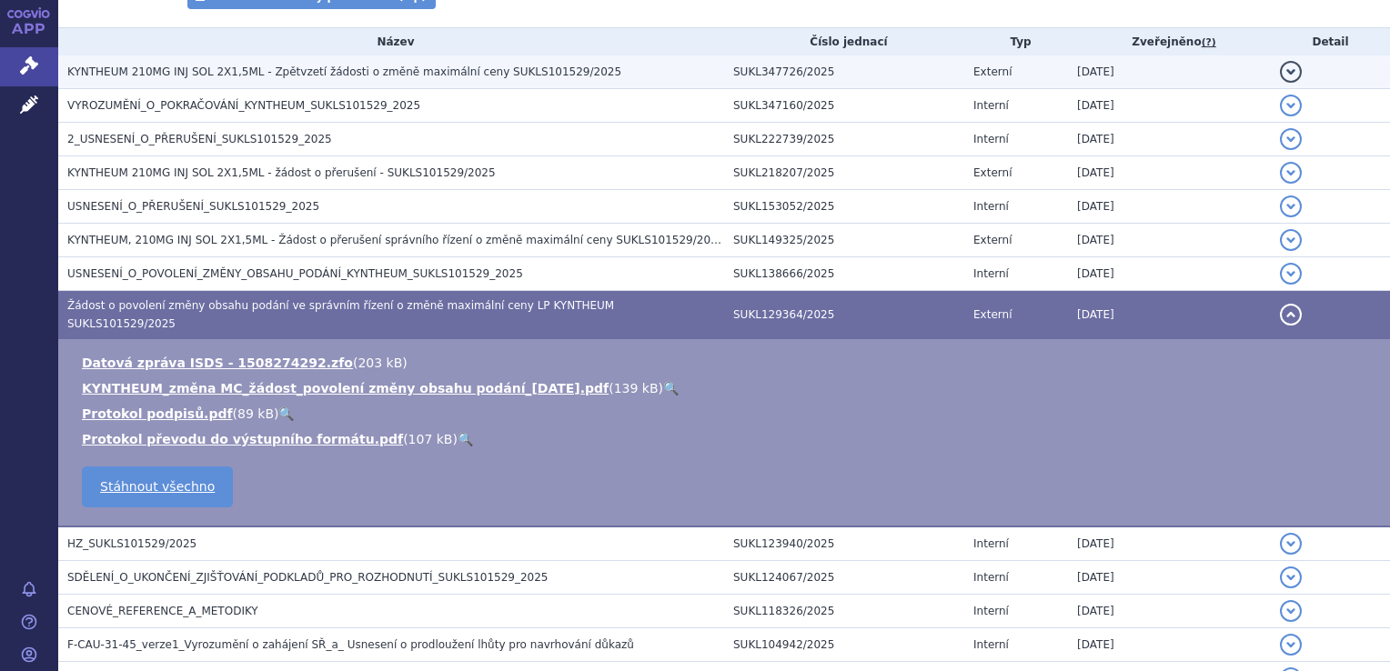
click at [244, 72] on span "KYNTHEUM 210MG INJ SOL 2X1,5ML - Zpětvzetí žádosti o změně maximální ceny SUKLS…" at bounding box center [344, 71] width 554 height 13
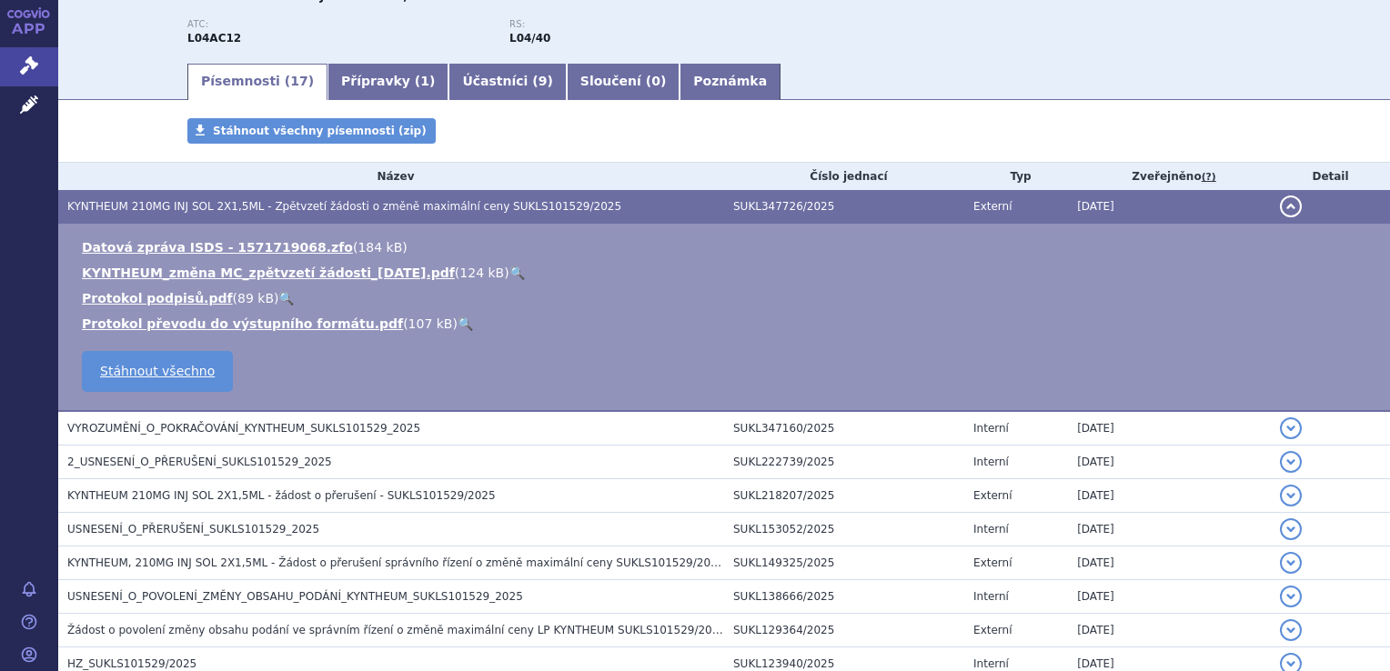
scroll to position [273, 0]
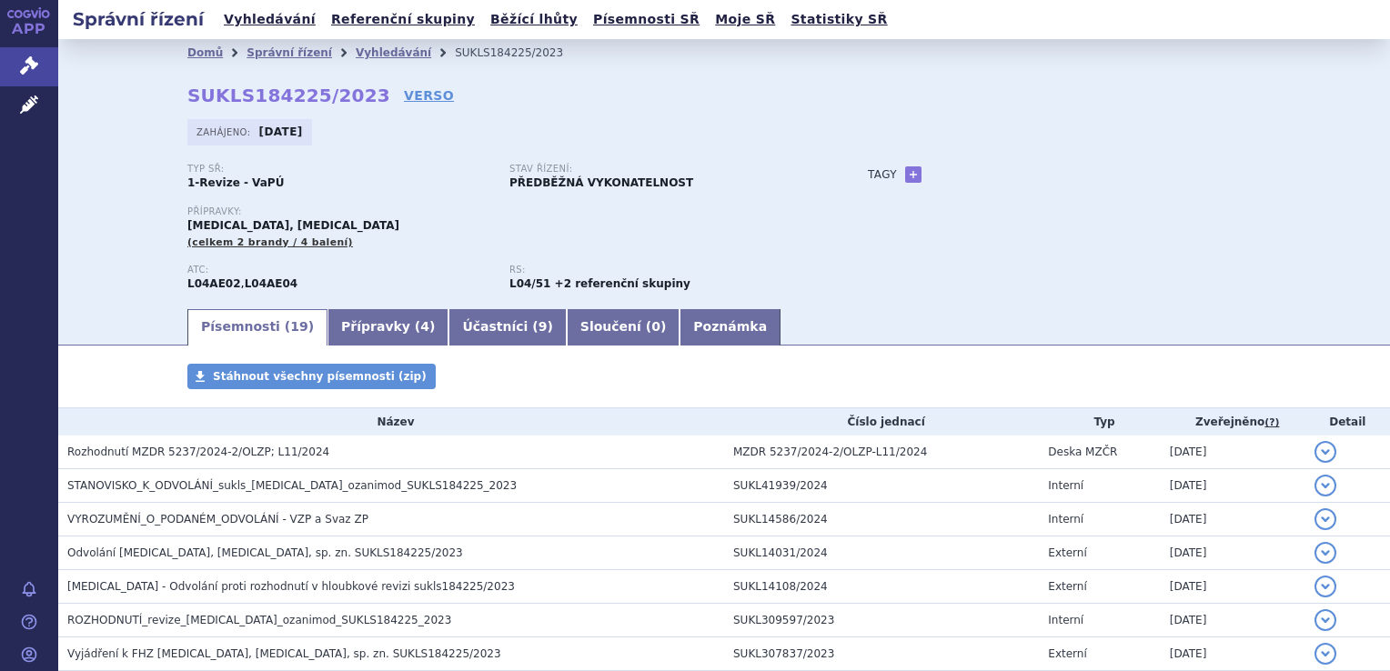
scroll to position [91, 0]
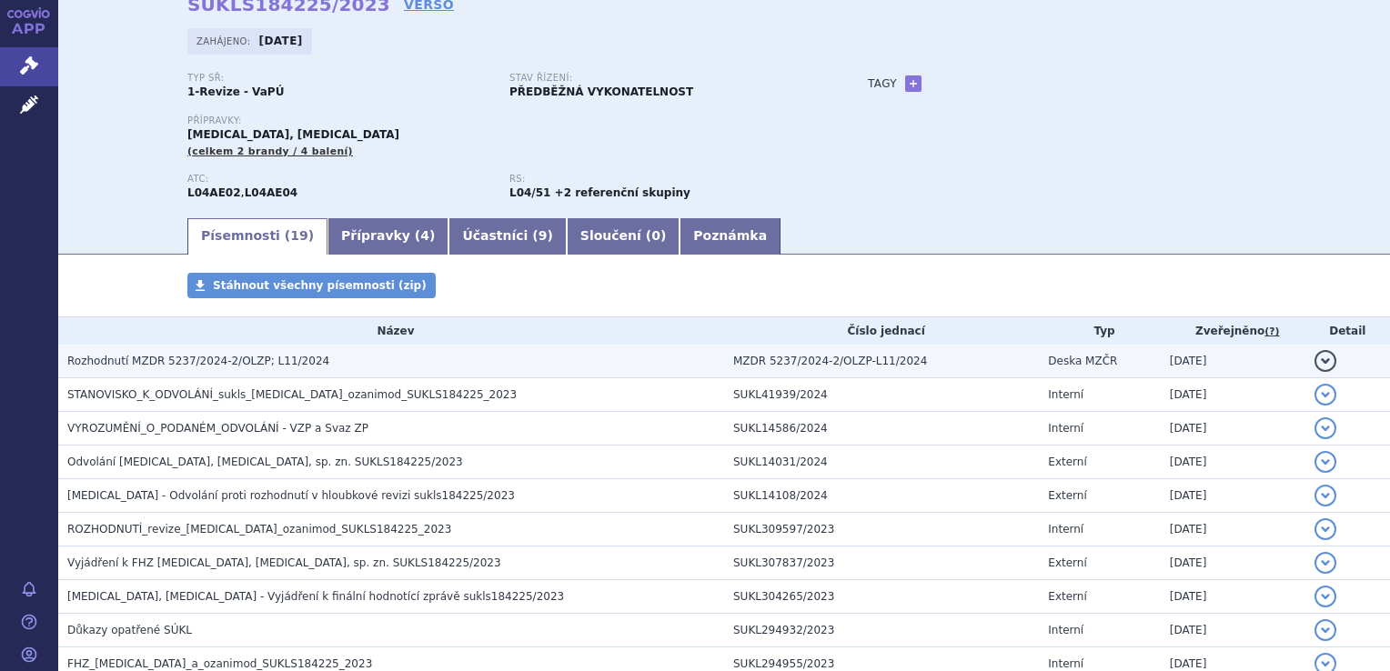
click at [234, 363] on span "Rozhodnutí MZDR 5237/2024-2/OLZP; L11/2024" at bounding box center [198, 361] width 262 height 13
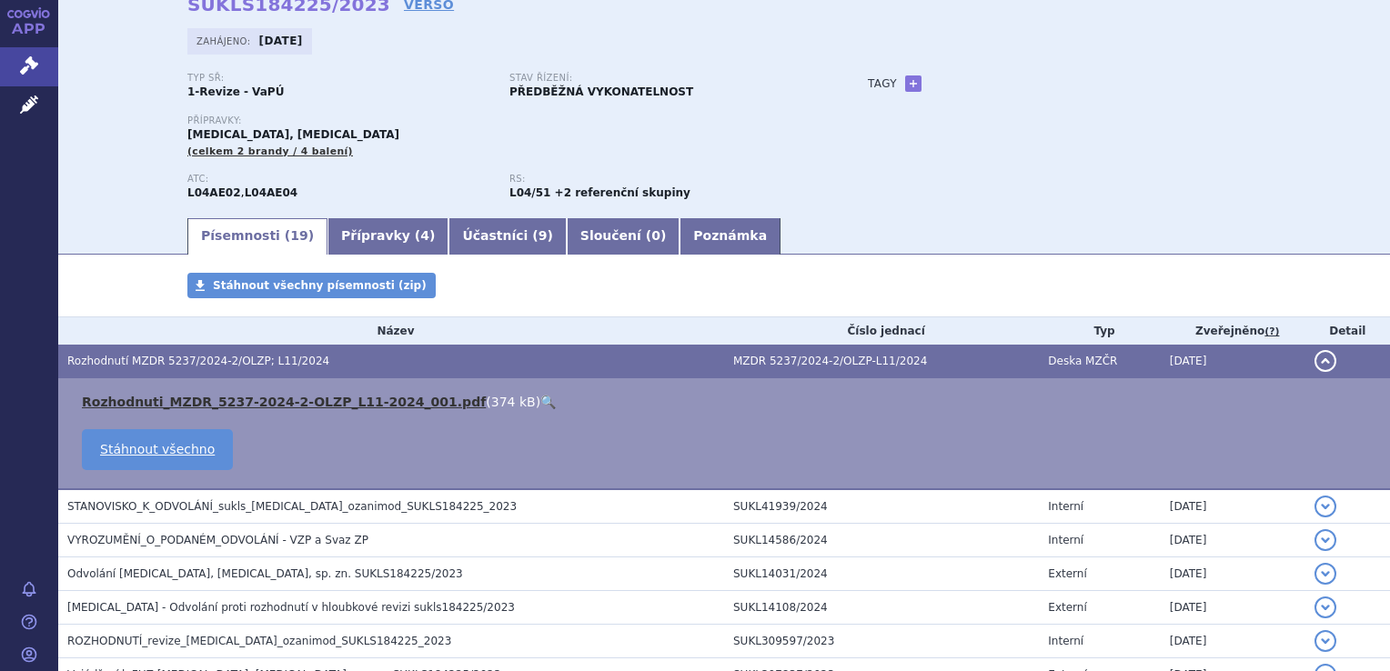
click at [234, 404] on link "Rozhodnuti_MZDR_5237-2024-2-OLZP_L11-2024_001.pdf" at bounding box center [284, 402] width 404 height 15
